Goal: Task Accomplishment & Management: Use online tool/utility

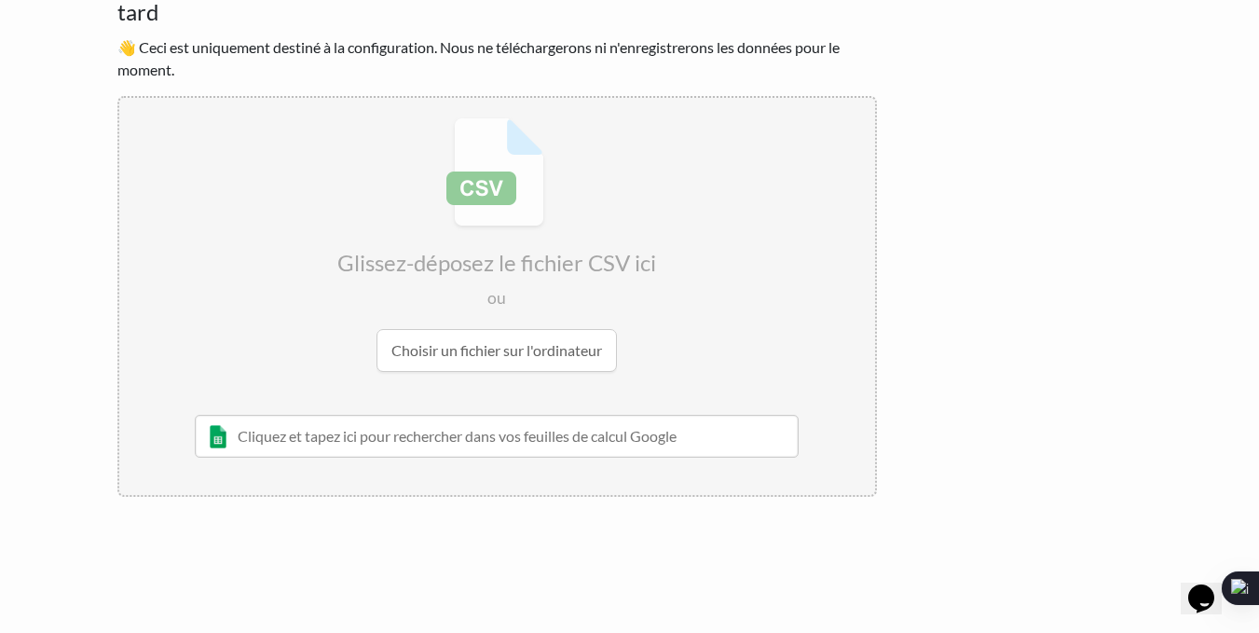
click at [480, 351] on input "file" at bounding box center [497, 245] width 756 height 294
click at [479, 349] on input "file" at bounding box center [497, 245] width 756 height 294
type input "C:\fakepath\ESM Contacts - Feuille 1.csv"
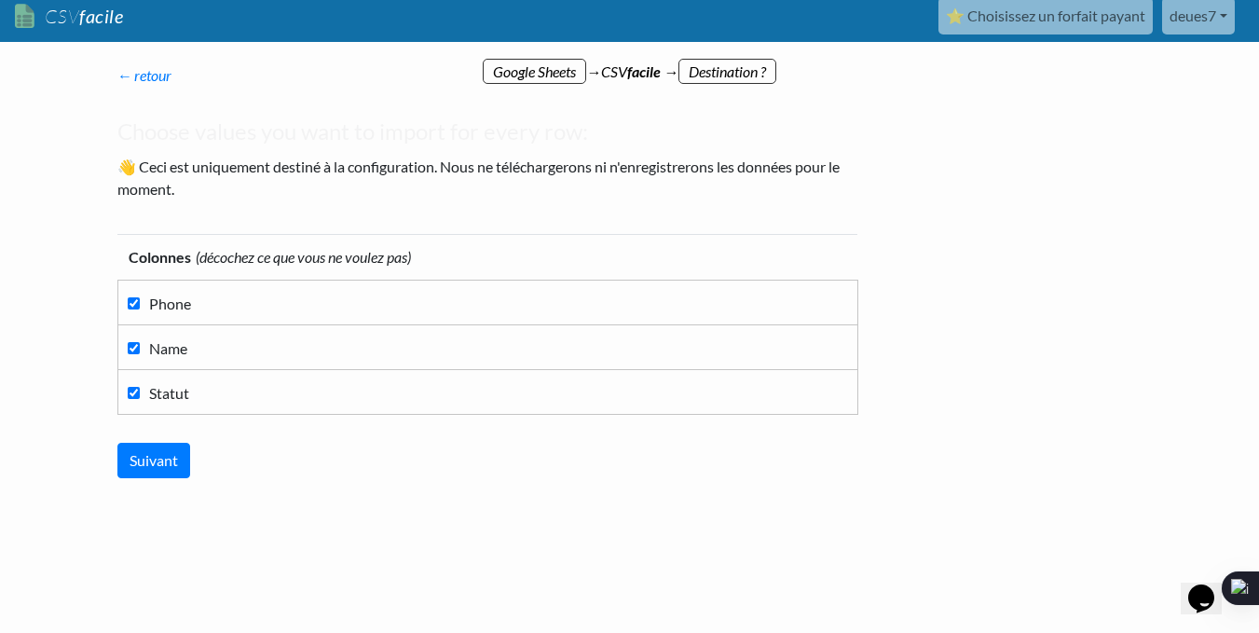
scroll to position [10, 0]
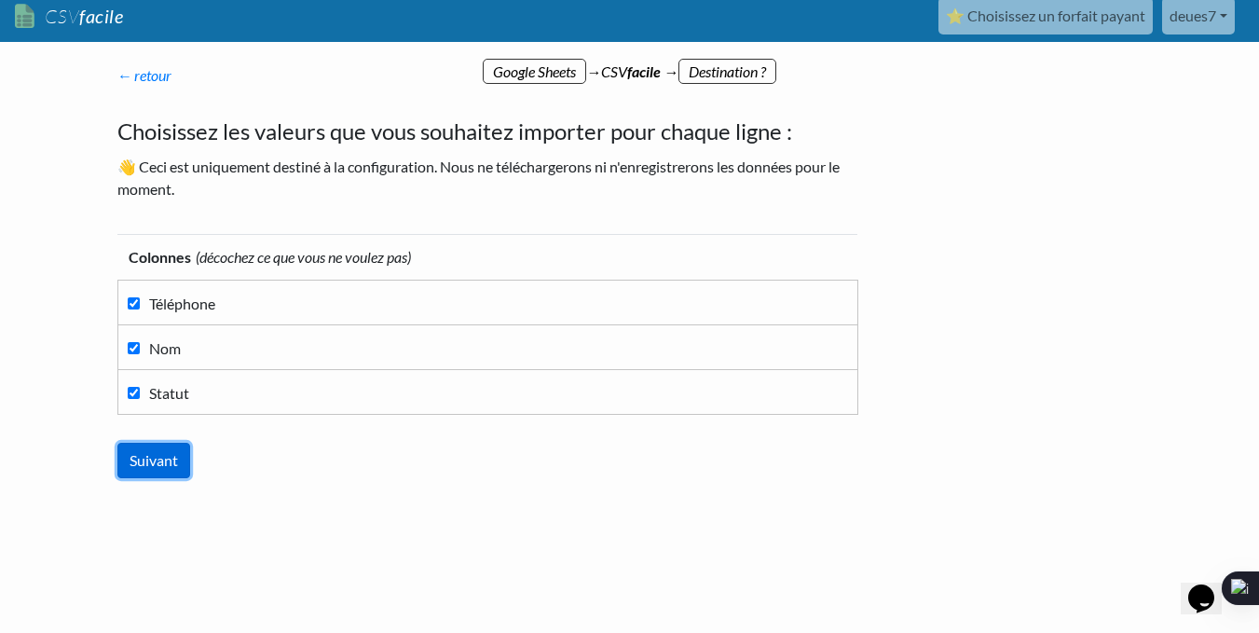
click at [160, 451] on input "Suivant" at bounding box center [153, 460] width 73 height 35
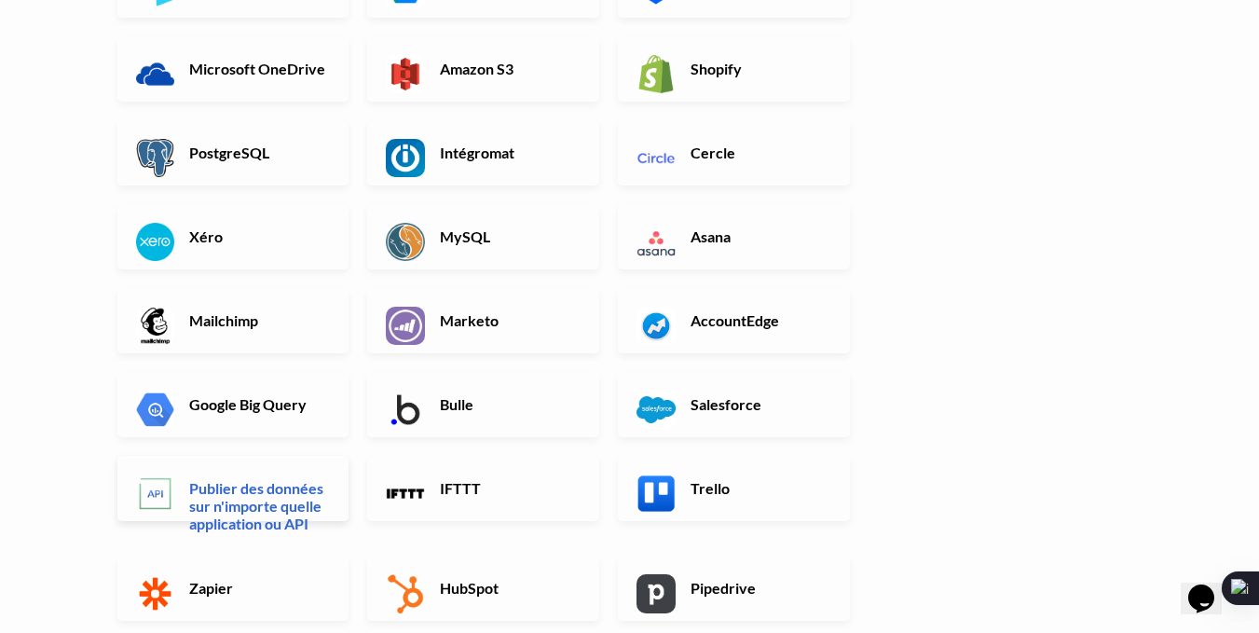
scroll to position [454, 0]
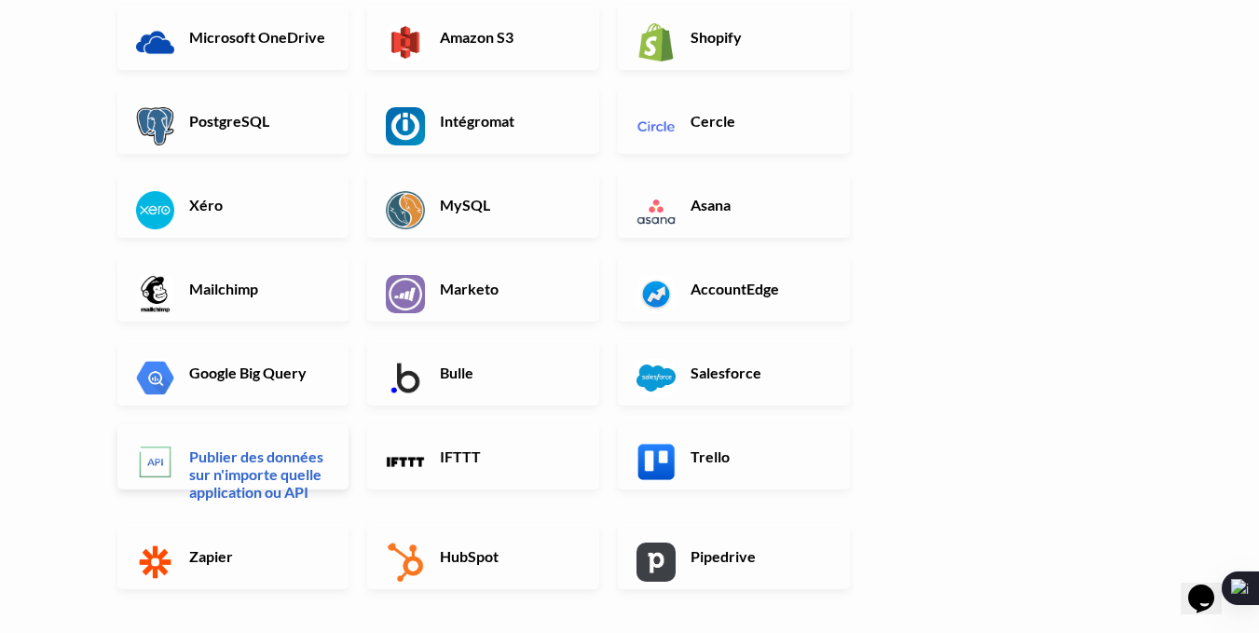
click at [226, 475] on font "Publier des données sur n'importe quelle application ou API" at bounding box center [256, 473] width 134 height 53
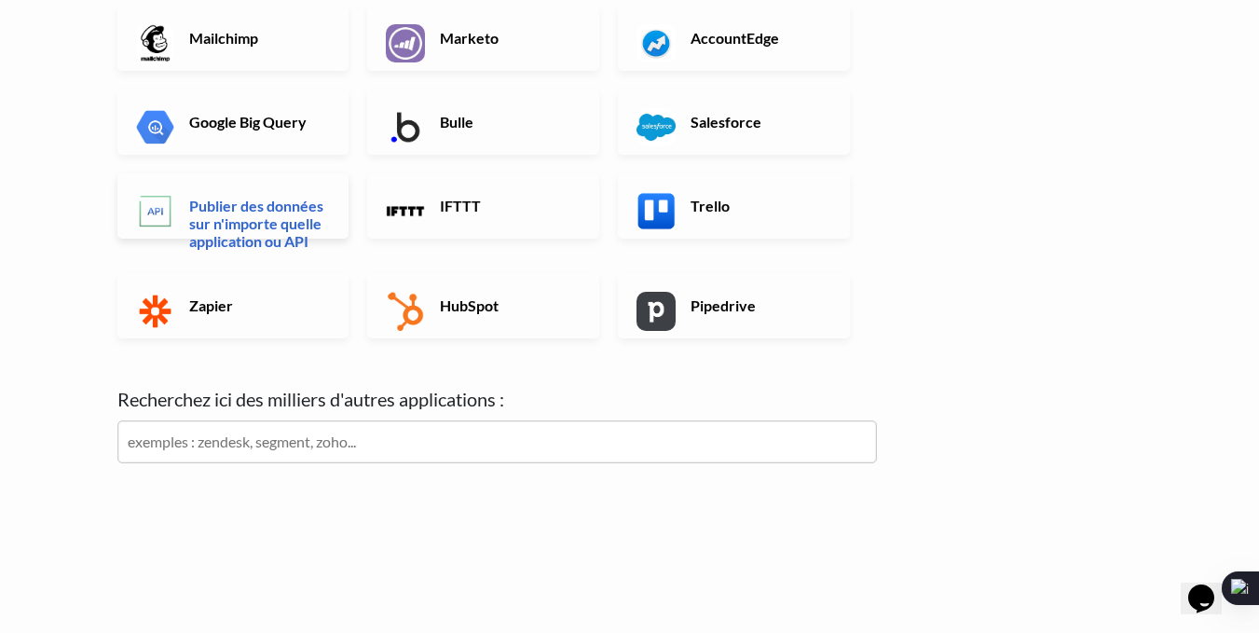
scroll to position [102, 0]
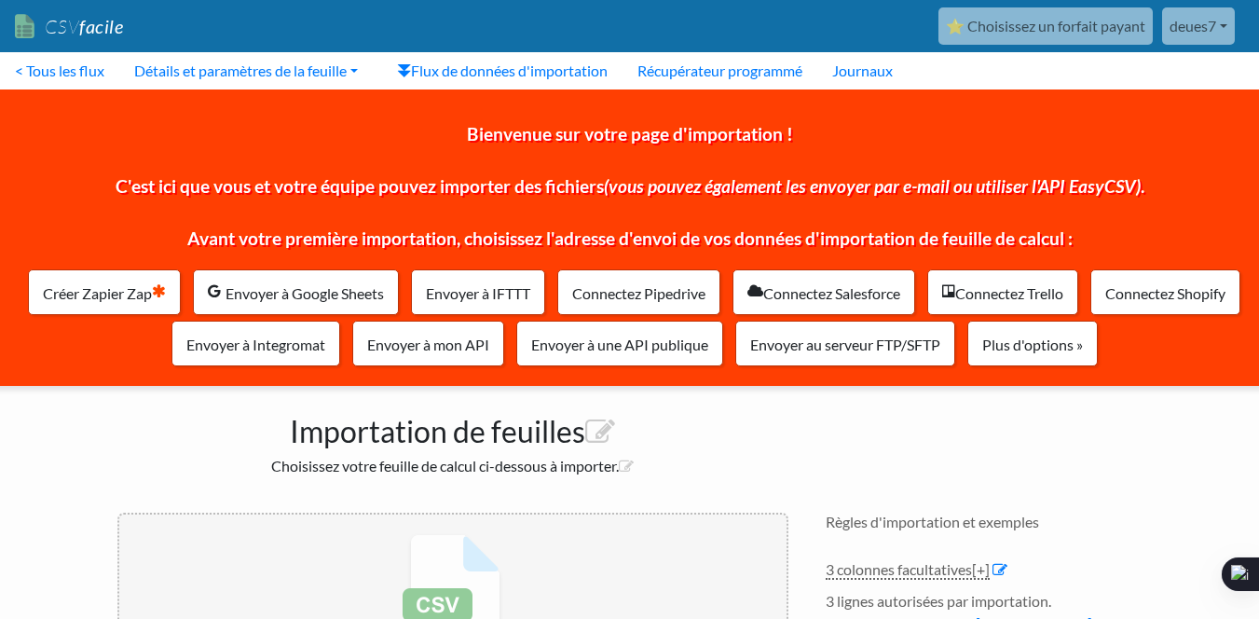
scroll to position [328, 0]
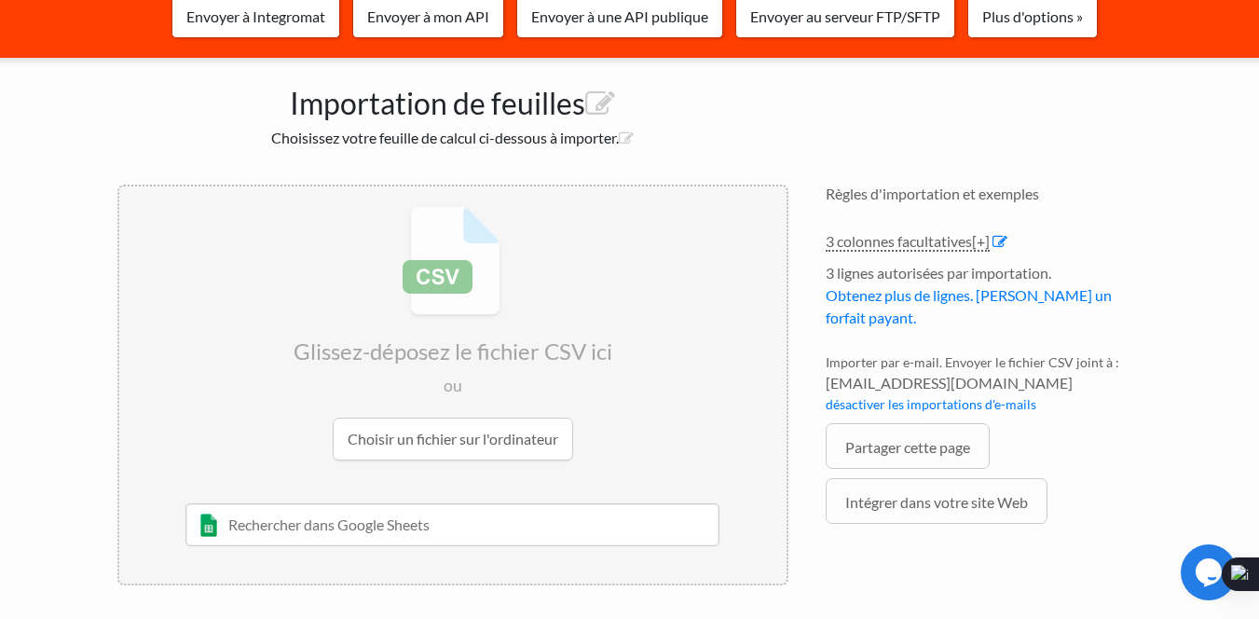
click at [404, 455] on input "file" at bounding box center [452, 333] width 667 height 294
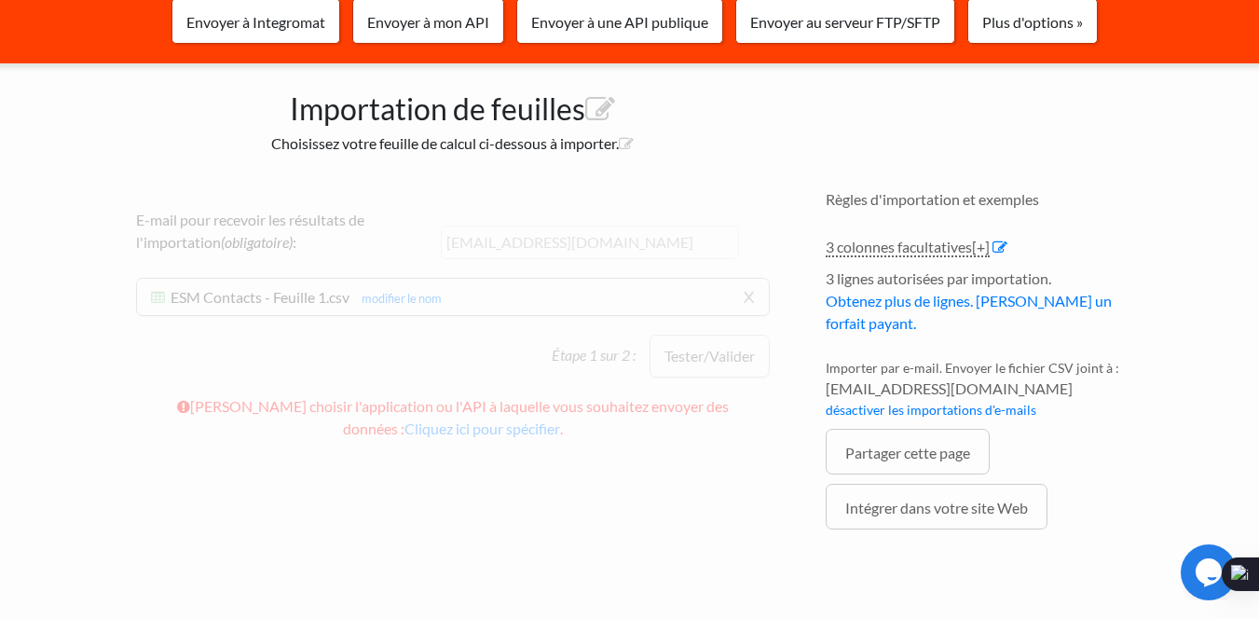
scroll to position [322, 0]
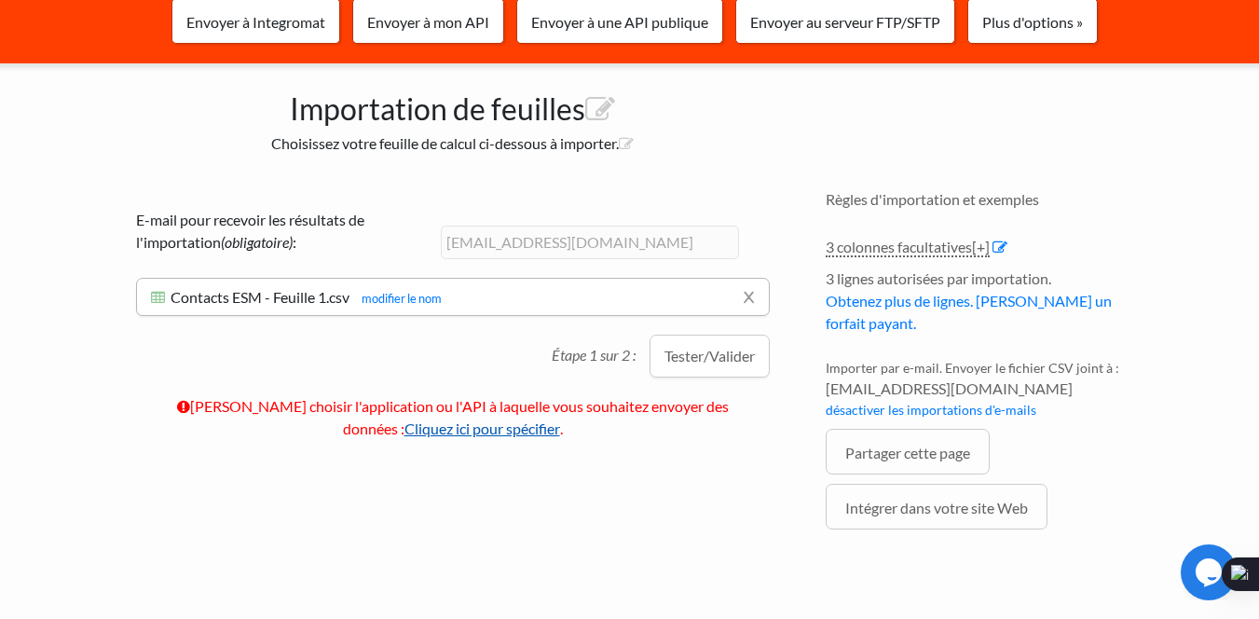
click at [560, 419] on font "Cliquez ici pour spécifier" at bounding box center [482, 428] width 156 height 18
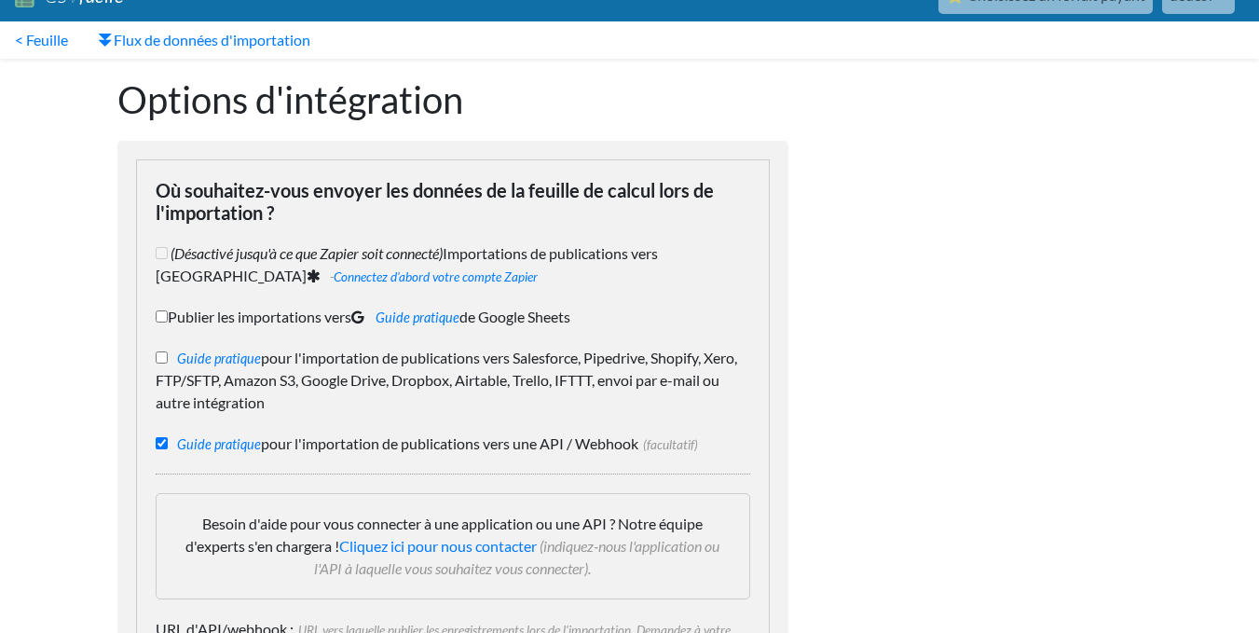
scroll to position [93, 0]
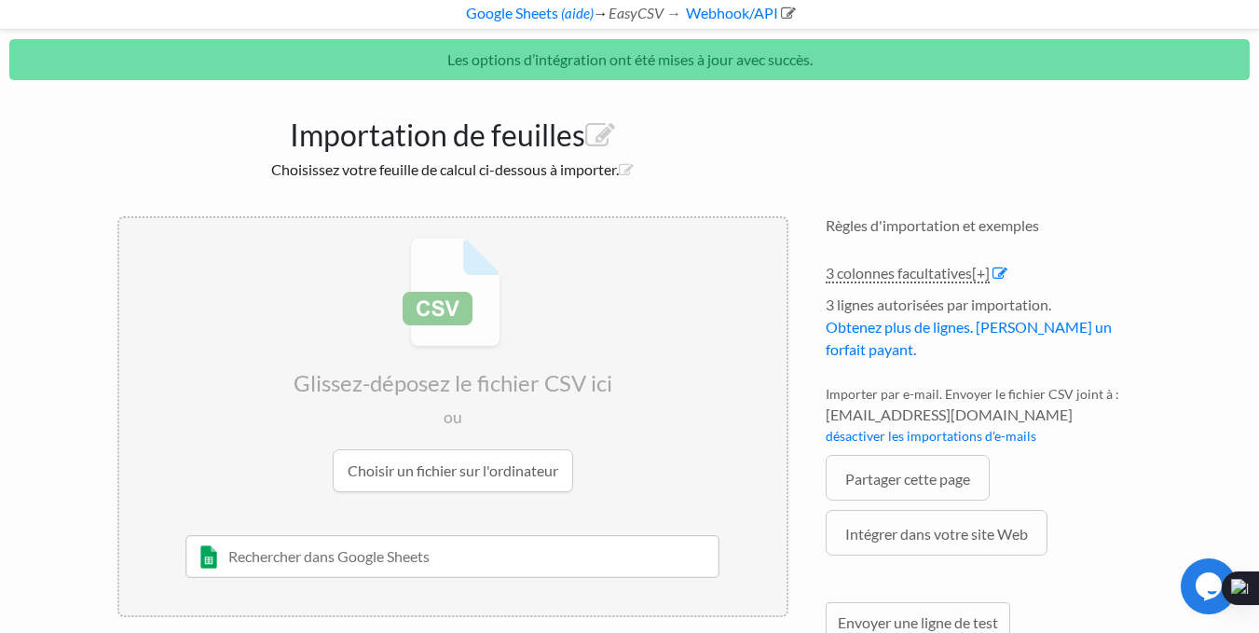
scroll to position [156, 0]
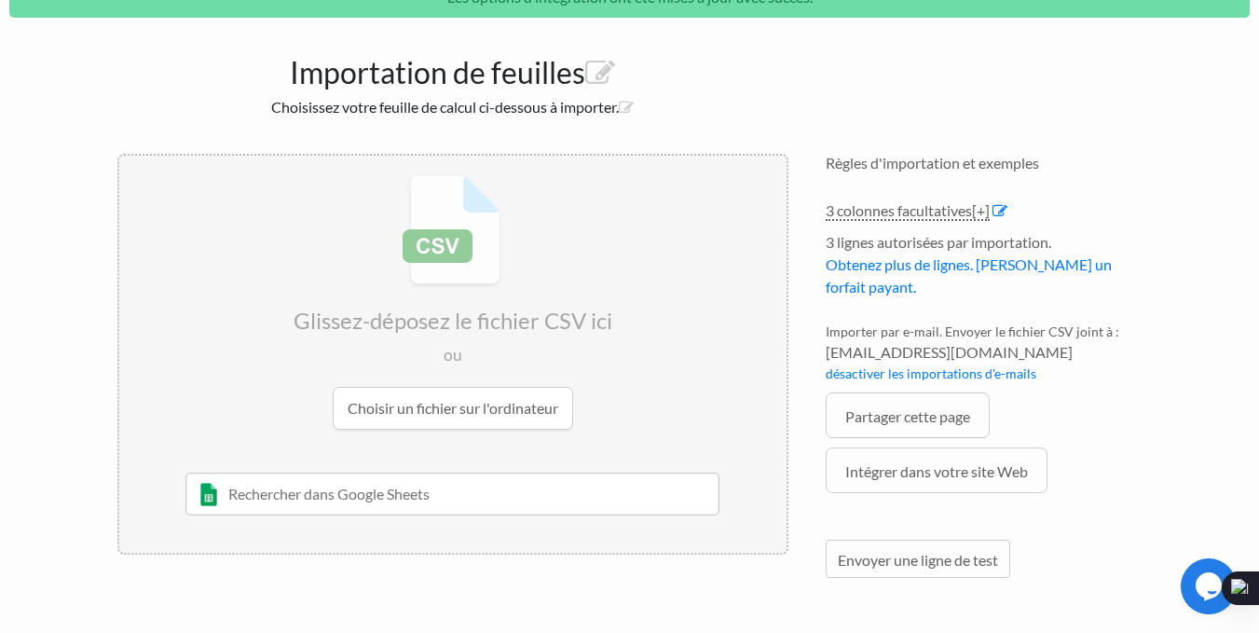
click at [544, 414] on input "file" at bounding box center [452, 303] width 667 height 294
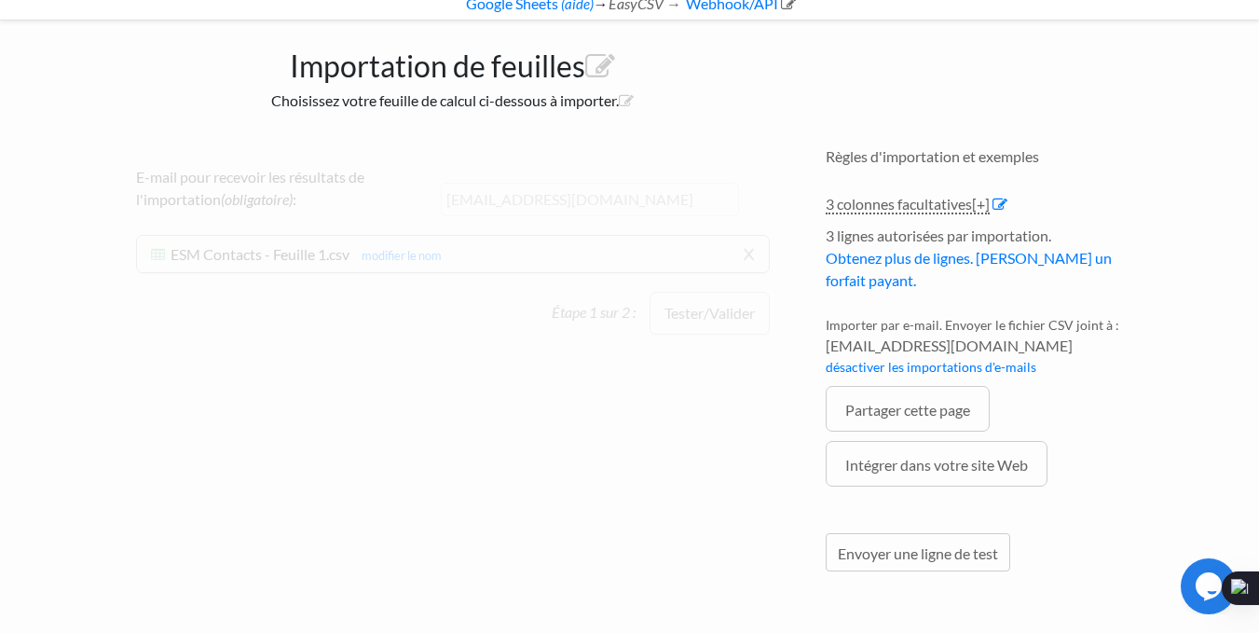
scroll to position [96, 0]
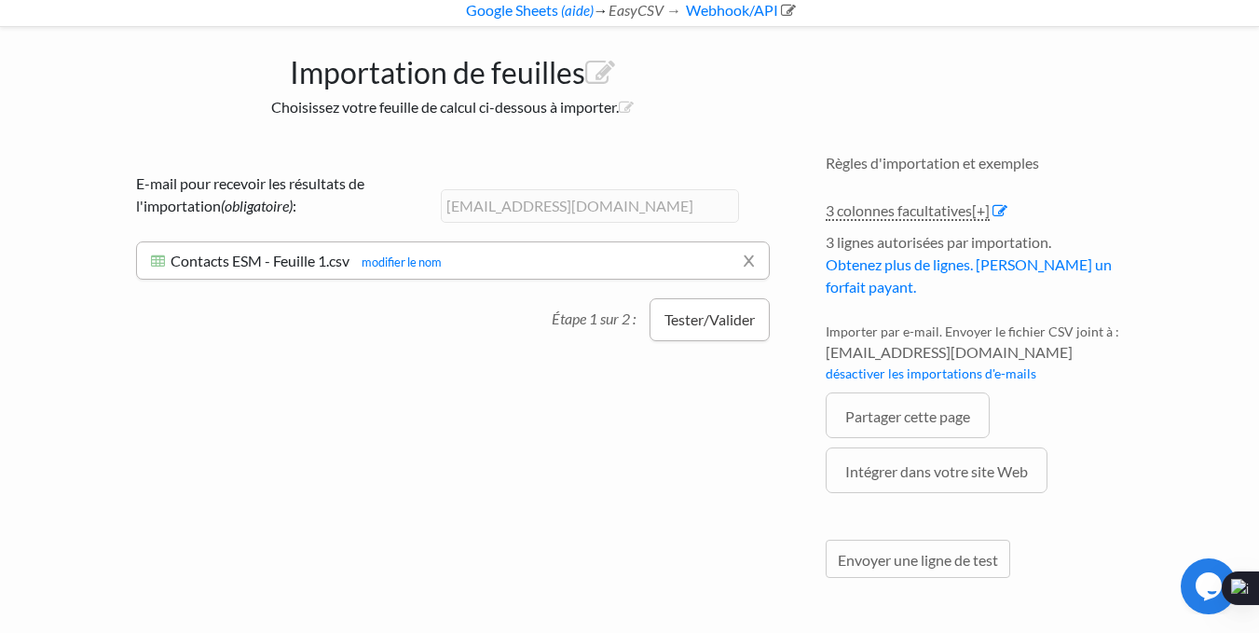
click at [710, 311] on font "Tester/Valider" at bounding box center [709, 319] width 90 height 18
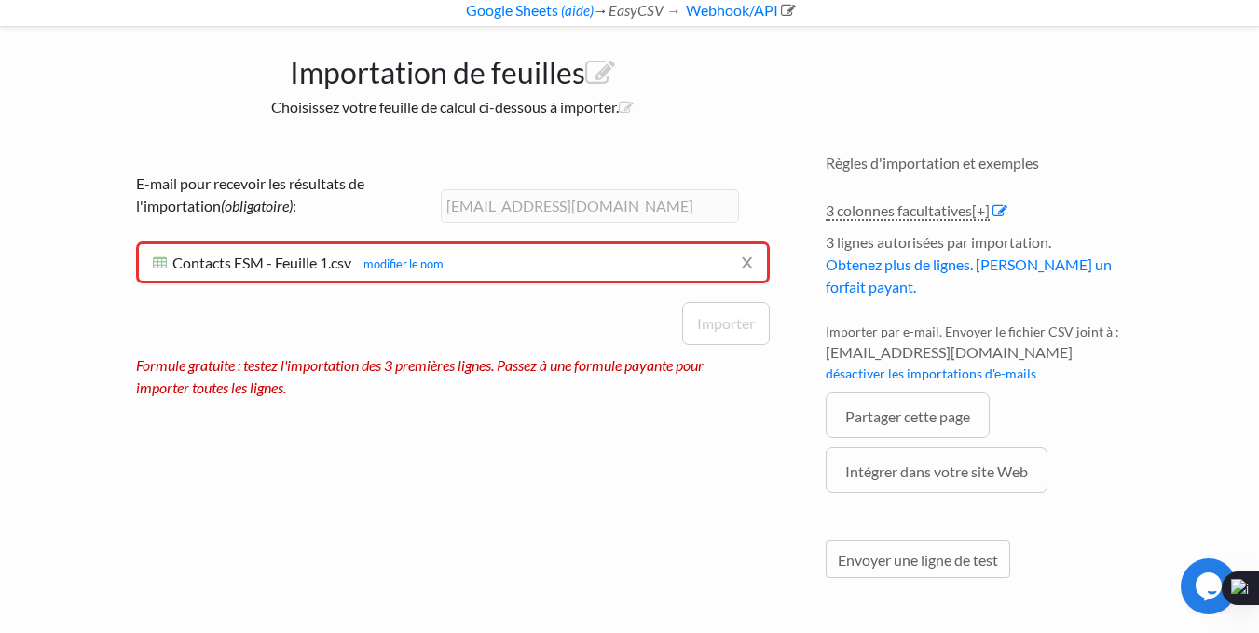
click at [716, 267] on h6 "Contacts ESM - Feuille 1.csv ESM Contacts - Feuille 1.csv modifier le nom" at bounding box center [453, 262] width 600 height 18
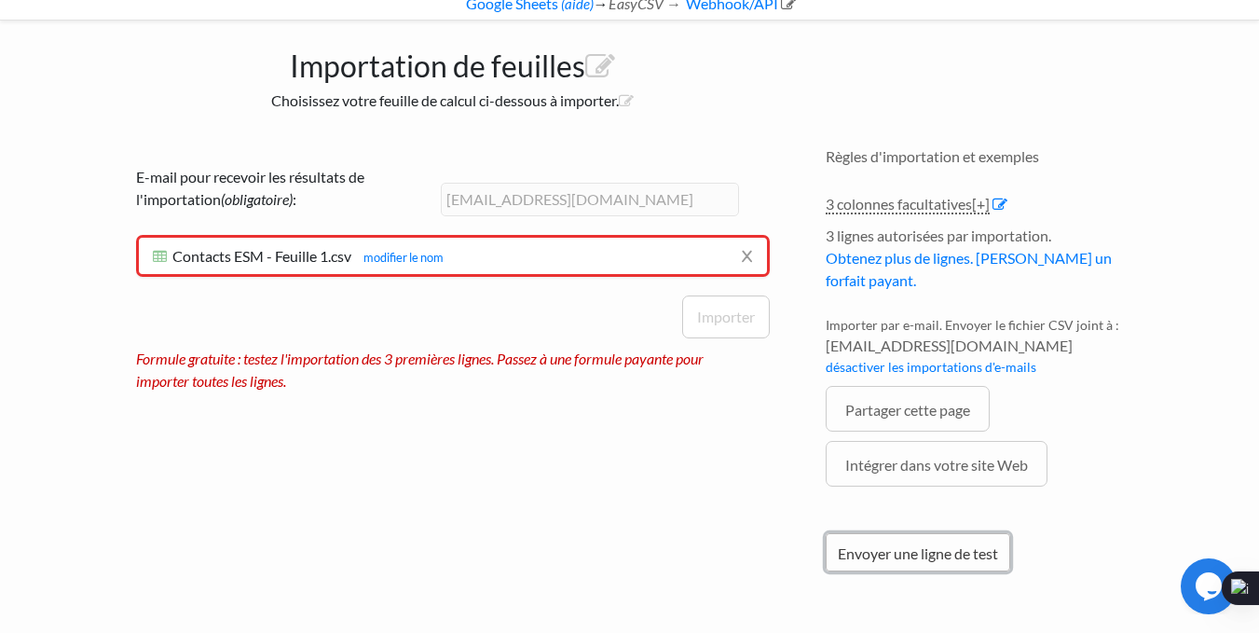
click at [881, 562] on link "Envoyer une ligne de test" at bounding box center [918, 552] width 184 height 38
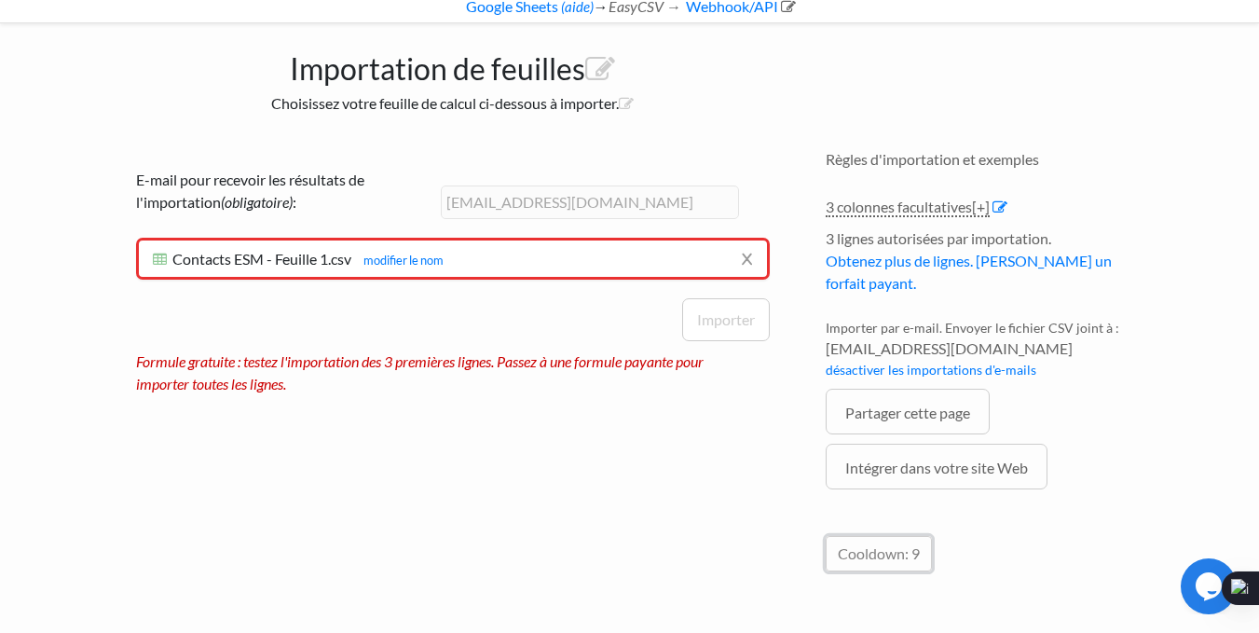
scroll to position [102, 0]
